Goal: Information Seeking & Learning: Learn about a topic

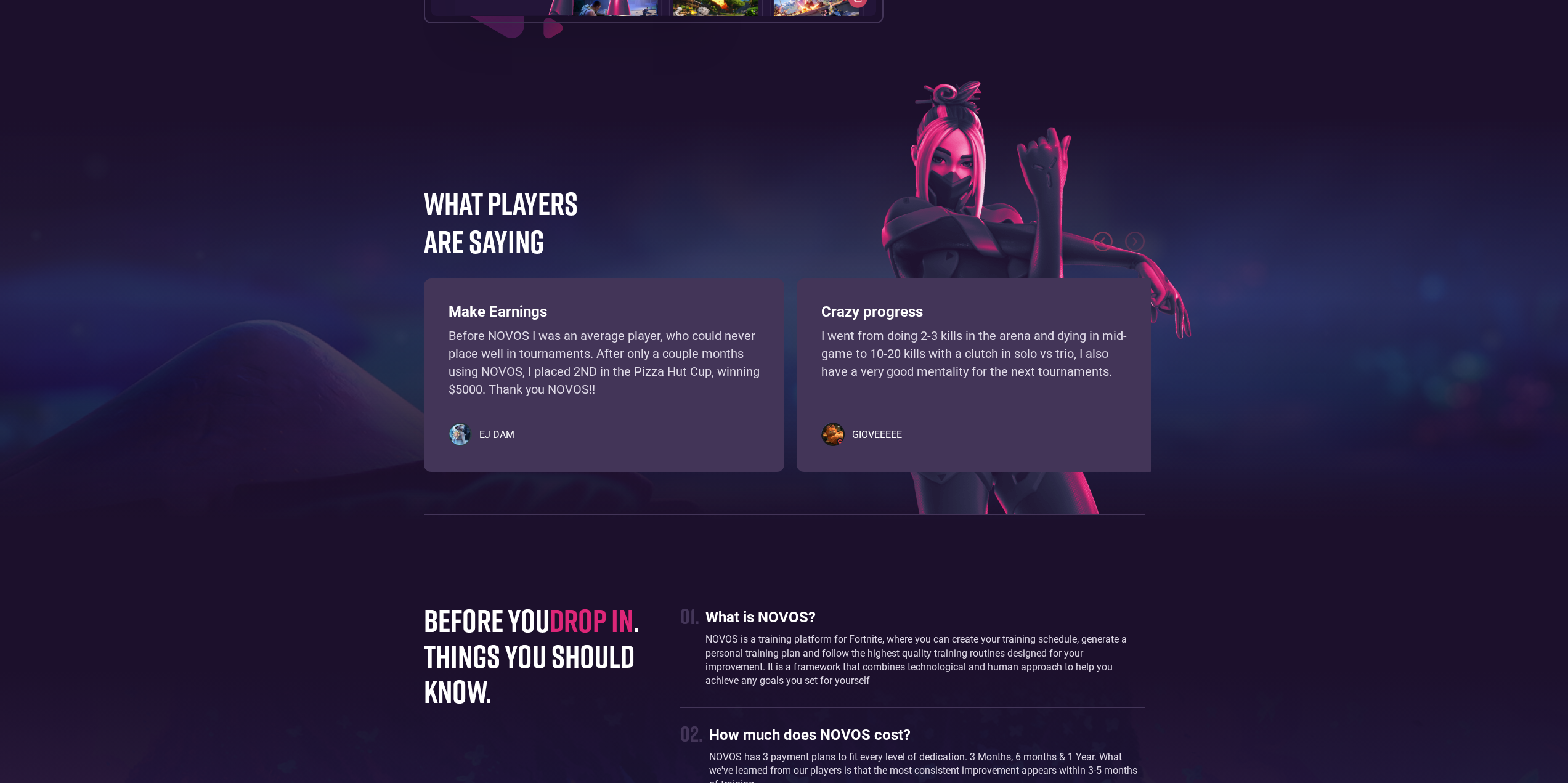
scroll to position [2895, 0]
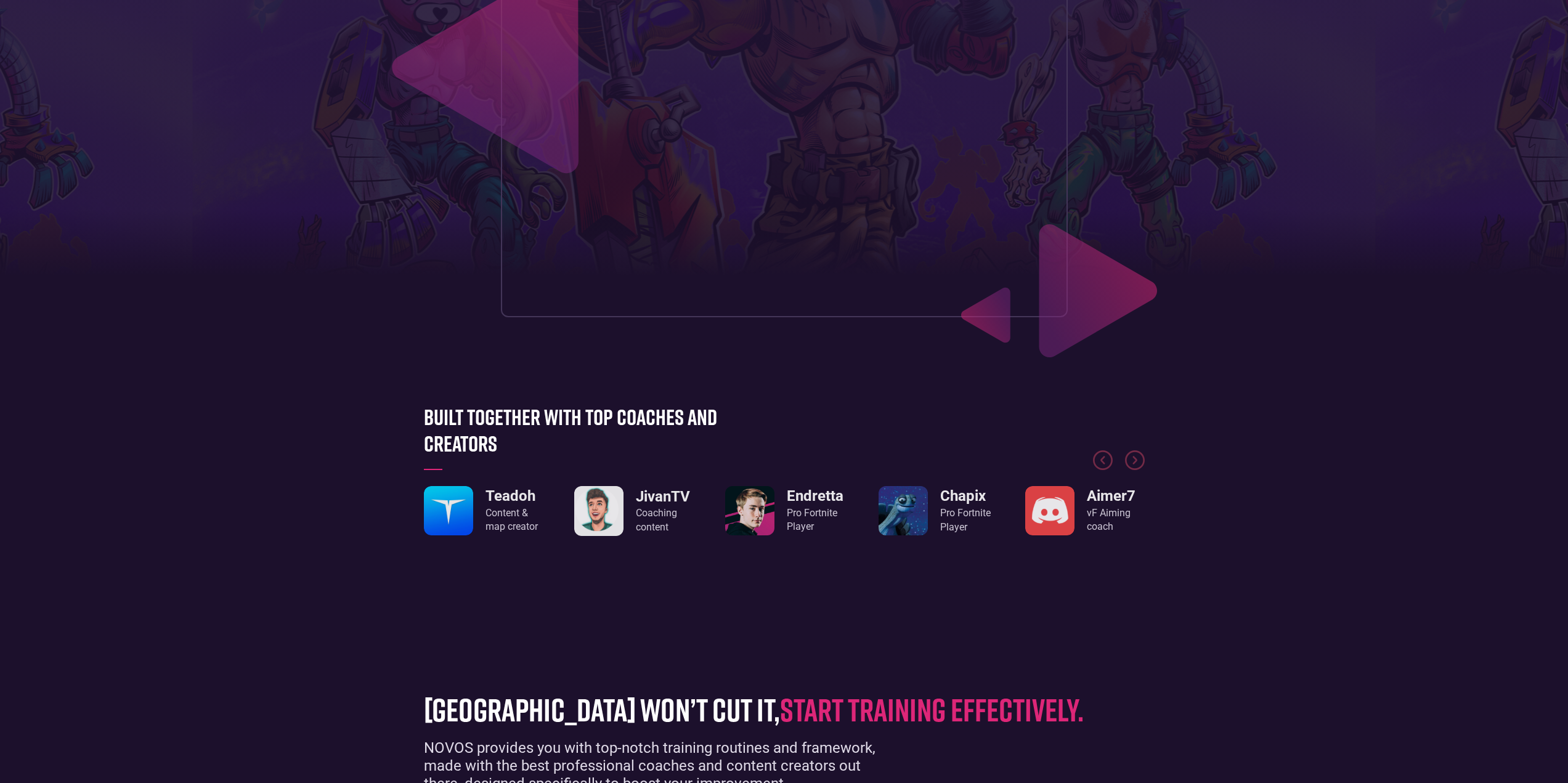
scroll to position [247, 0]
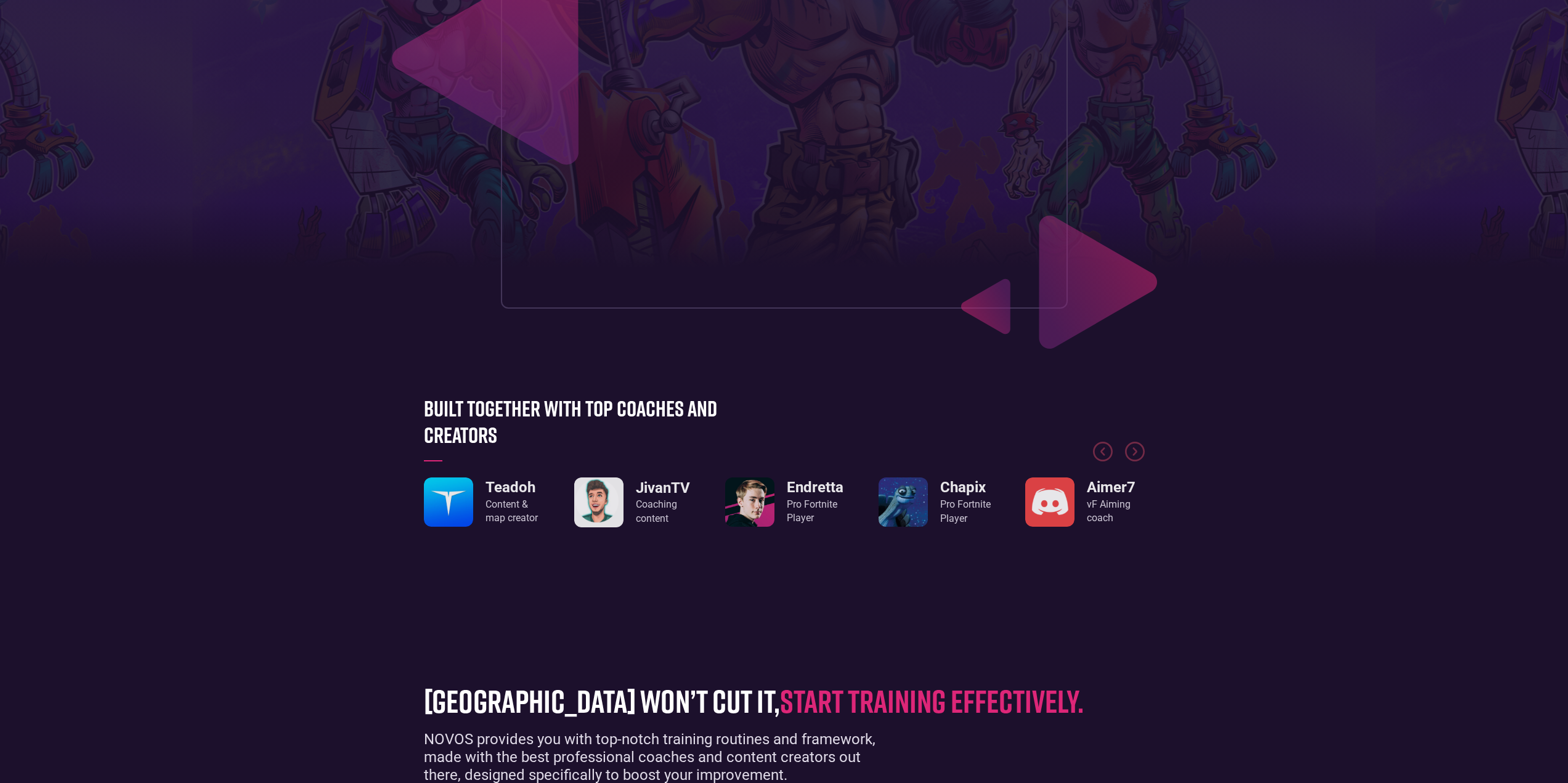
click at [758, 511] on img "1 / 8" at bounding box center [750, 502] width 49 height 49
click at [1139, 452] on img "Next slide" at bounding box center [1135, 452] width 20 height 20
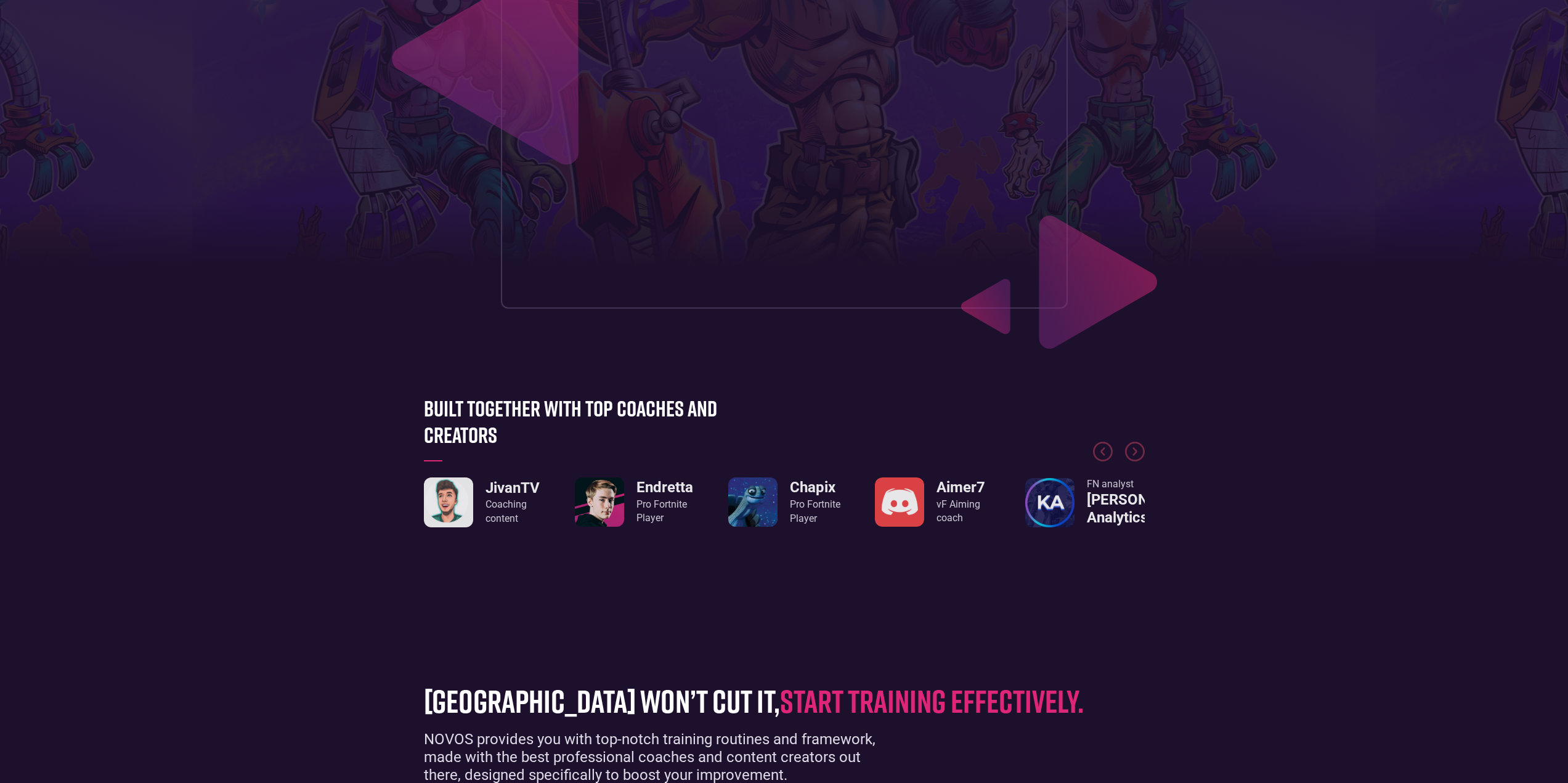
click at [961, 507] on div "vF Aiming coach" at bounding box center [965, 512] width 58 height 28
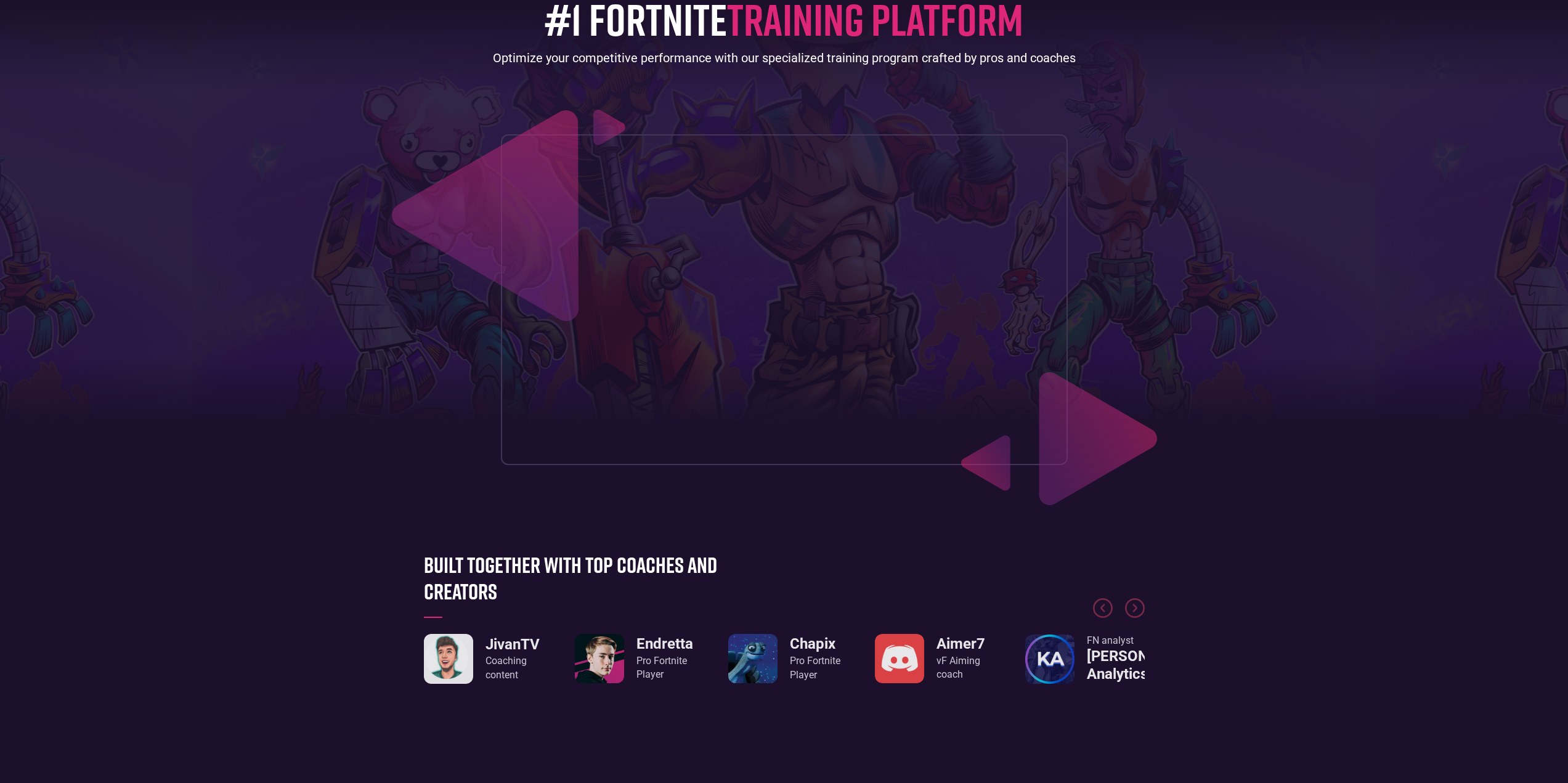
scroll to position [0, 0]
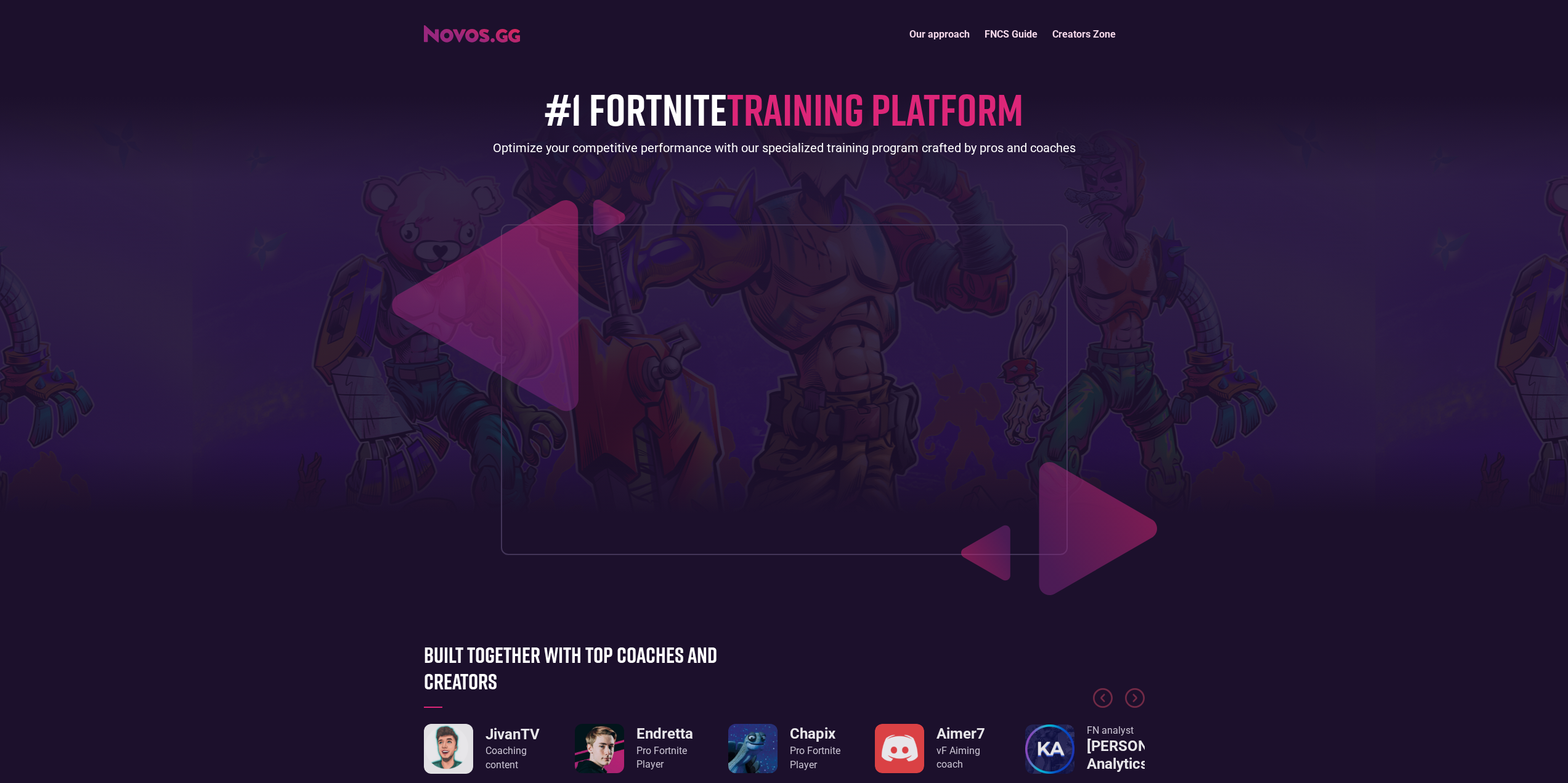
click at [1060, 33] on link "Creators Zone" at bounding box center [1084, 33] width 79 height 27
click at [1007, 29] on link "FNCS Guide" at bounding box center [1011, 33] width 68 height 27
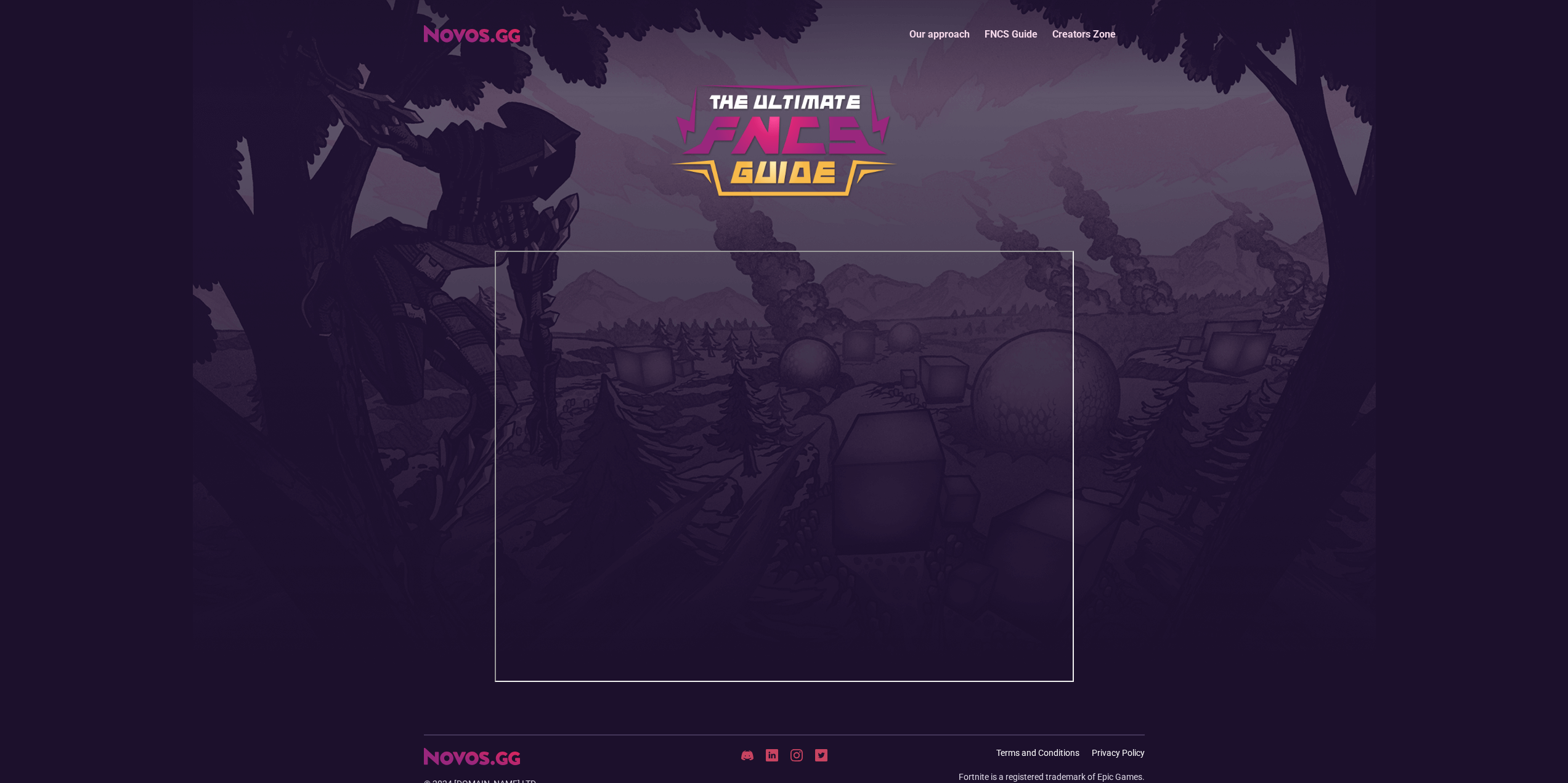
drag, startPoint x: 22, startPoint y: 1, endPoint x: 92, endPoint y: 122, distance: 139.8
click at [92, 122] on header "Our approach FNCS Guide Creators Zone" at bounding box center [784, 366] width 1568 height 734
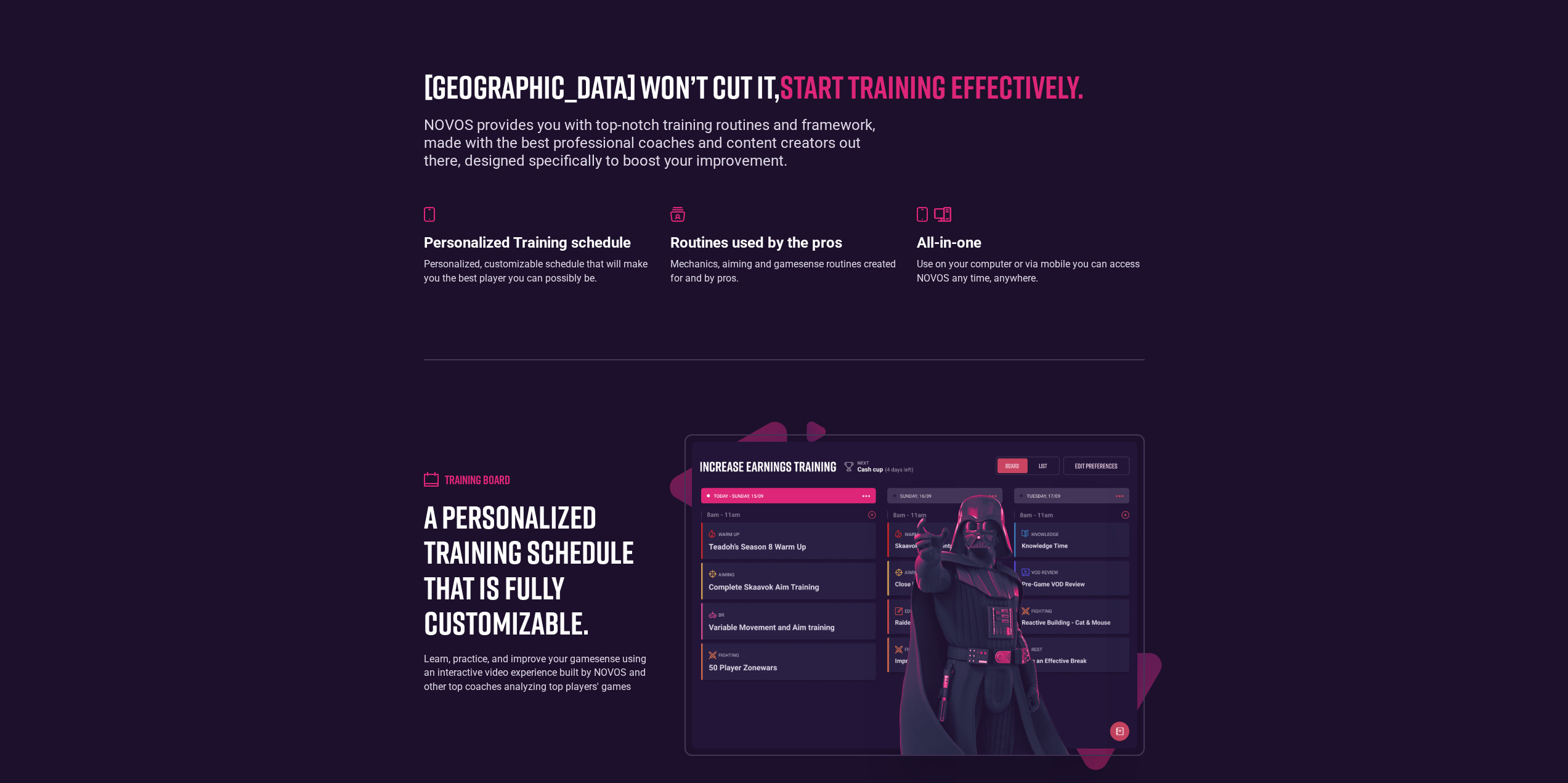
scroll to position [863, 0]
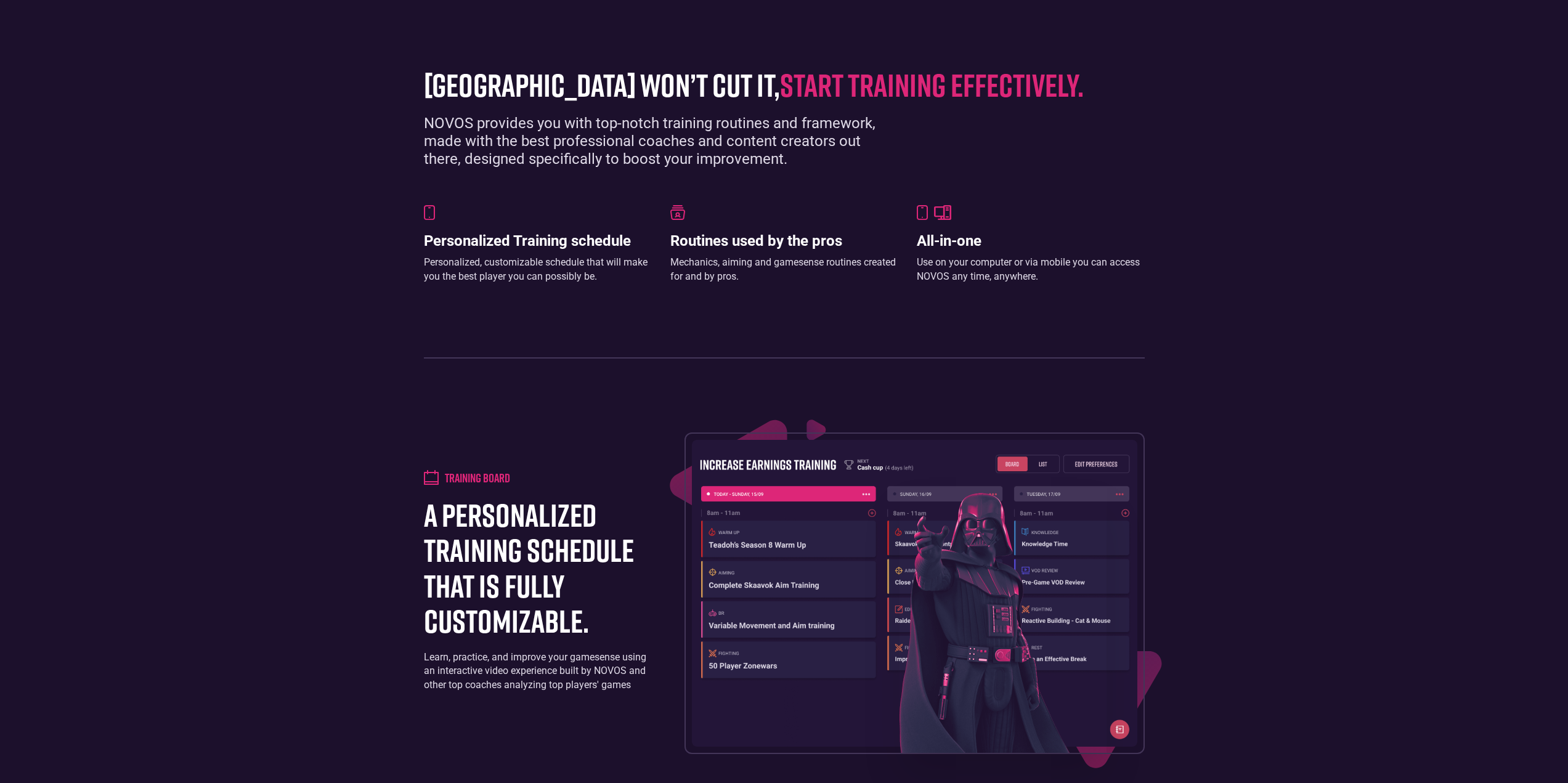
click at [754, 476] on img at bounding box center [914, 593] width 445 height 307
click at [619, 646] on div "Training board a personalized training schedule that is fully customizable. Lea…" at bounding box center [538, 592] width 230 height 247
